Goal: Task Accomplishment & Management: Manage account settings

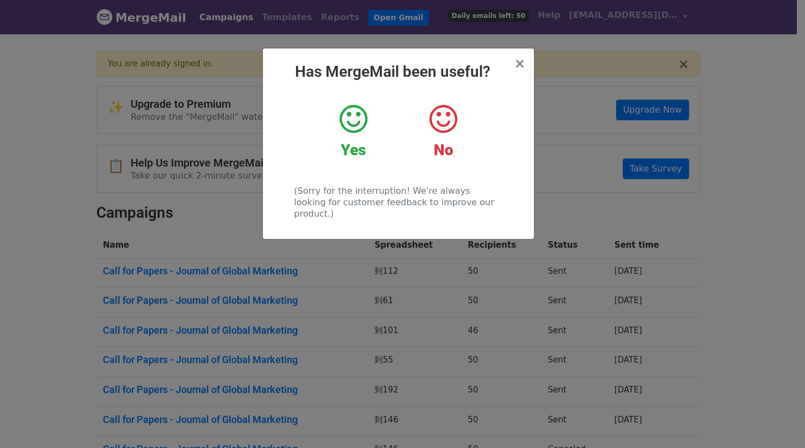
click at [516, 64] on h2 "Has MergeMail been useful?" at bounding box center [399, 72] width 254 height 19
click at [522, 64] on span "×" at bounding box center [519, 63] width 11 height 15
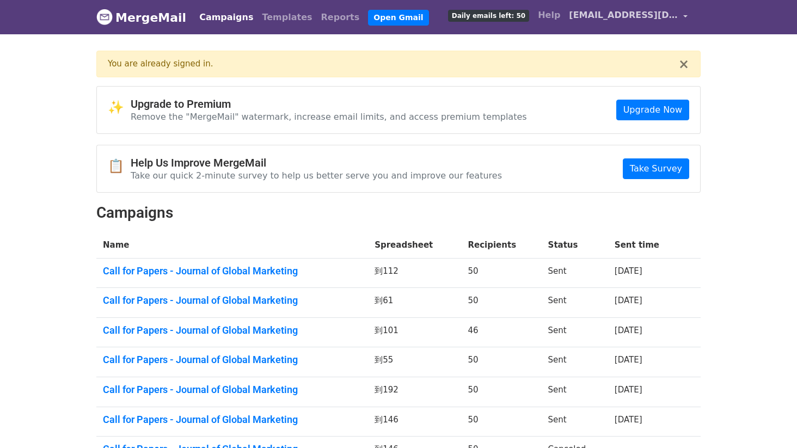
click at [604, 17] on span "[EMAIL_ADDRESS][DOMAIN_NAME]" at bounding box center [623, 15] width 109 height 13
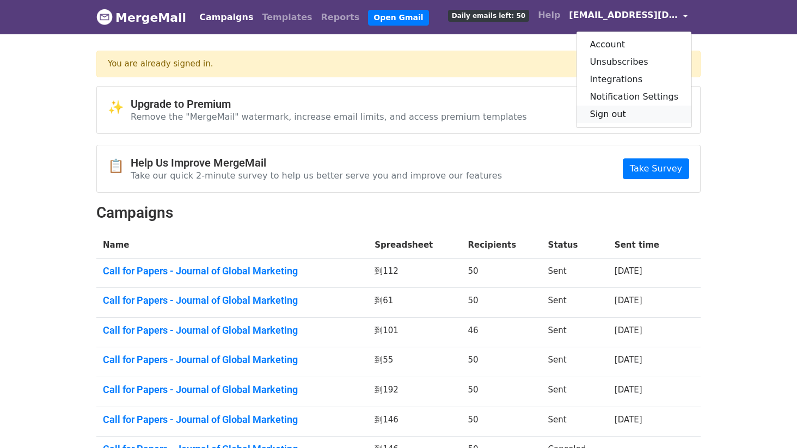
click at [618, 108] on link "Sign out" at bounding box center [633, 114] width 115 height 17
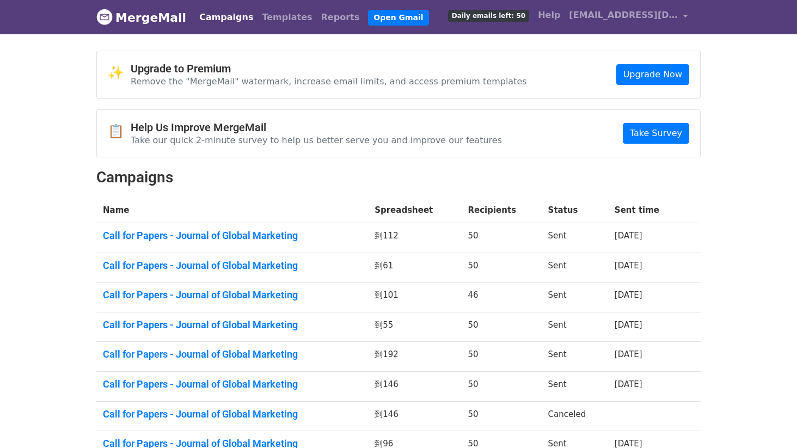
click at [559, 167] on div "✨ Upgrade to Premium Remove the "MergeMail" watermark, increase email limits, a…" at bounding box center [398, 300] width 620 height 498
click at [272, 27] on link "Templates" at bounding box center [286, 18] width 59 height 22
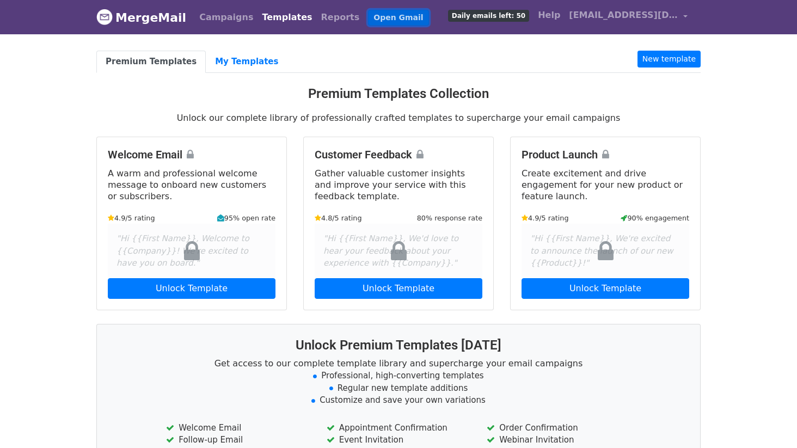
click at [368, 17] on link "Open Gmail" at bounding box center [398, 18] width 60 height 16
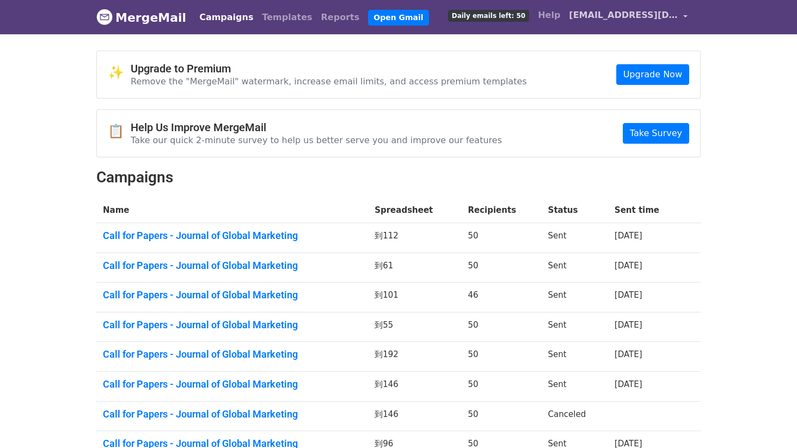
click at [651, 17] on span "[EMAIL_ADDRESS][DOMAIN_NAME]" at bounding box center [623, 15] width 109 height 13
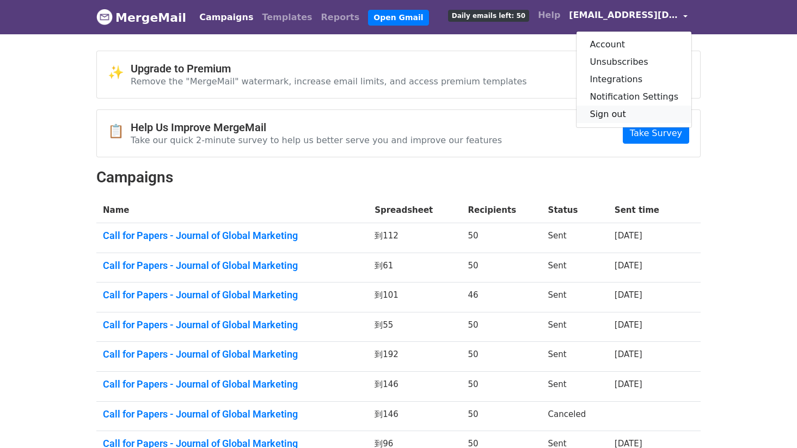
click at [629, 113] on link "Sign out" at bounding box center [633, 114] width 115 height 17
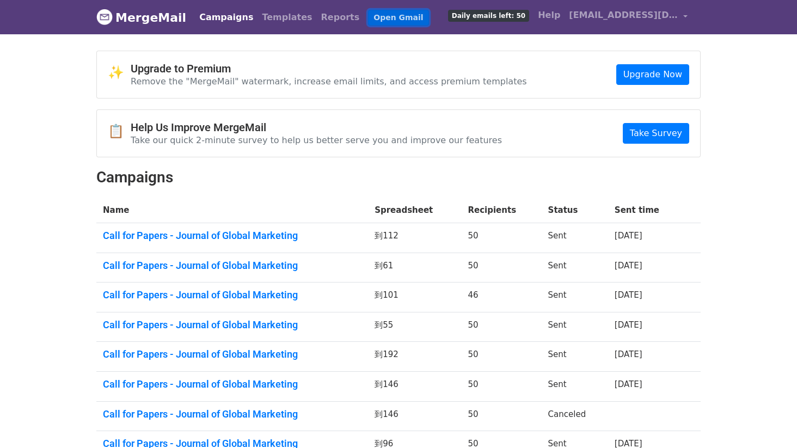
click at [368, 17] on link "Open Gmail" at bounding box center [398, 18] width 60 height 16
click at [324, 93] on div "✨ Upgrade to Premium Remove the "MergeMail" watermark, increase email limits, a…" at bounding box center [398, 74] width 603 height 47
